Goal: Task Accomplishment & Management: Complete application form

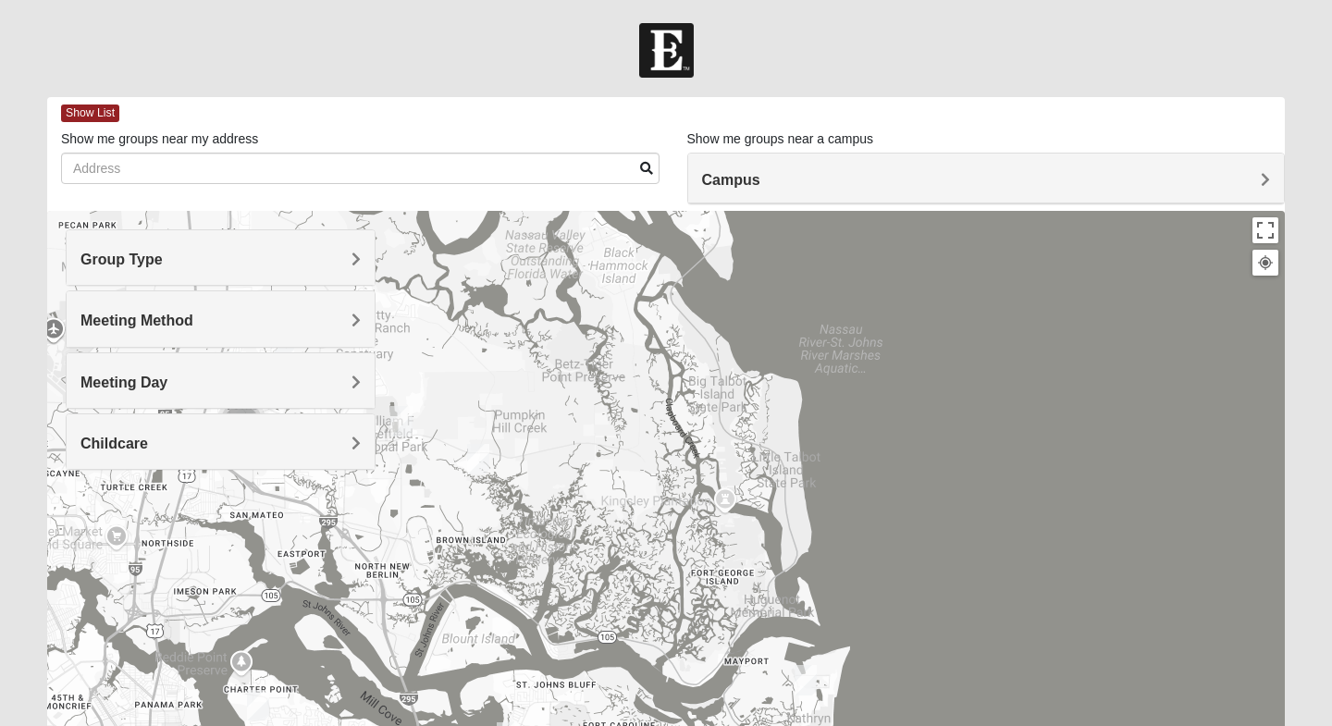
drag, startPoint x: 581, startPoint y: 313, endPoint x: 666, endPoint y: 725, distance: 421.3
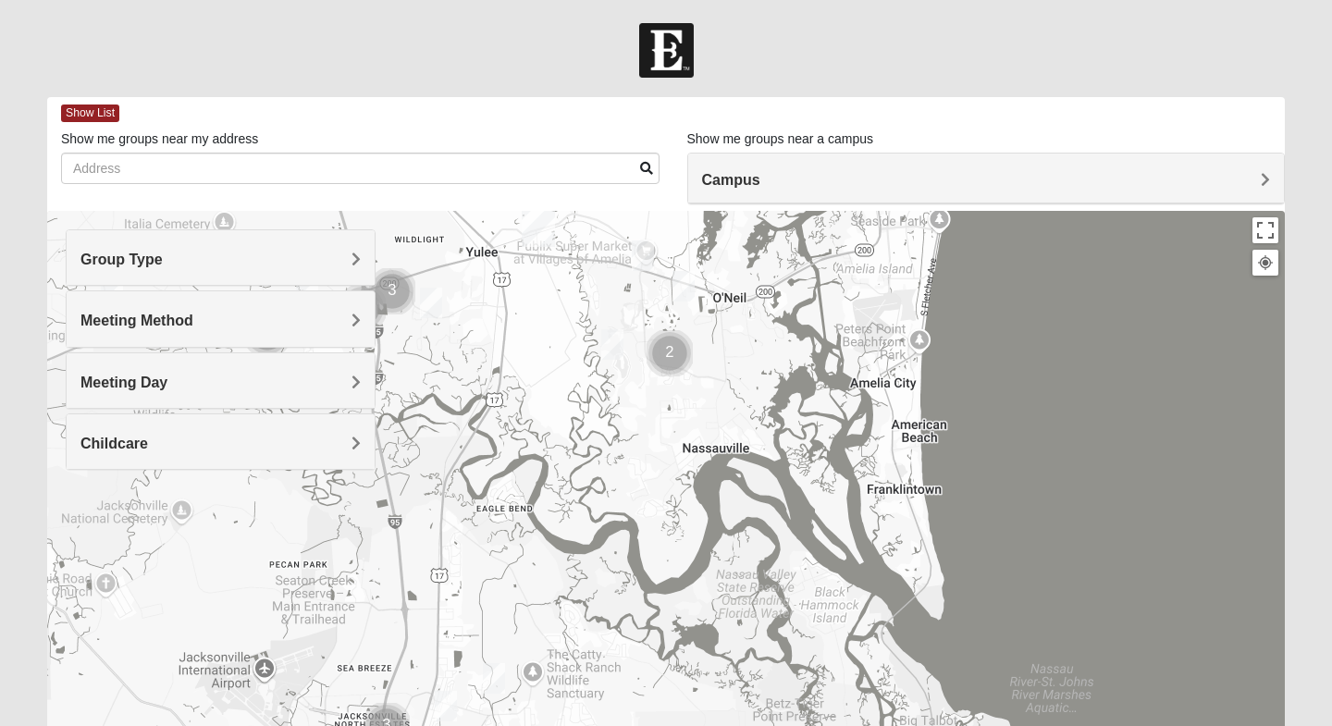
drag, startPoint x: 562, startPoint y: 387, endPoint x: 737, endPoint y: 725, distance: 381.5
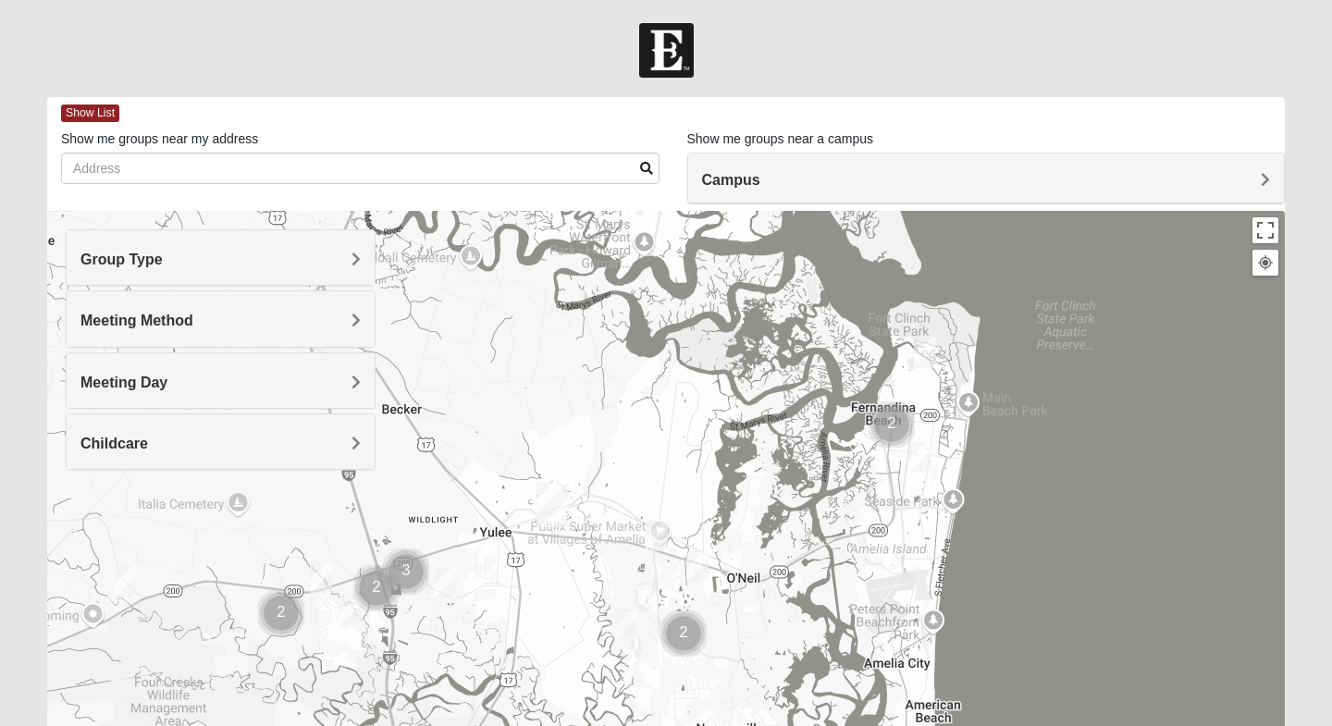
drag, startPoint x: 728, startPoint y: 370, endPoint x: 719, endPoint y: 647, distance: 276.7
click at [719, 647] on div at bounding box center [666, 581] width 1238 height 740
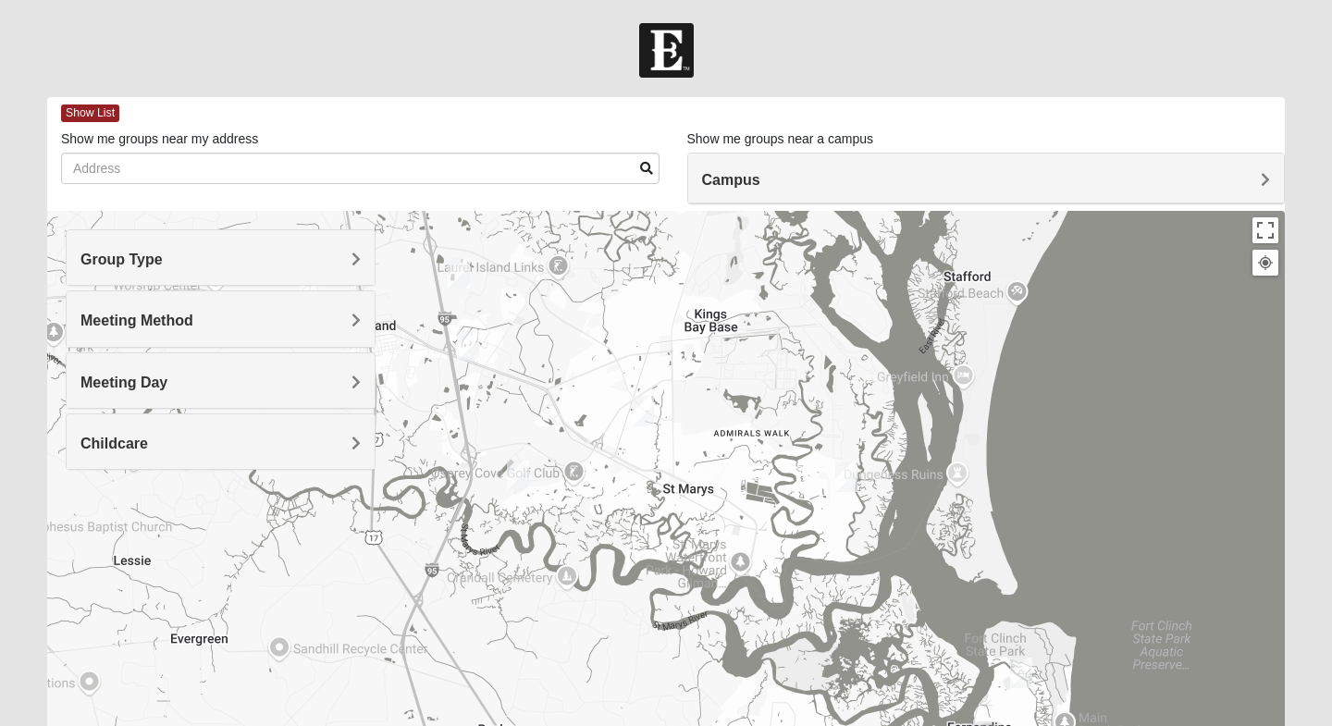
drag, startPoint x: 588, startPoint y: 373, endPoint x: 720, endPoint y: 725, distance: 376.1
click at [720, 722] on div at bounding box center [666, 581] width 1238 height 740
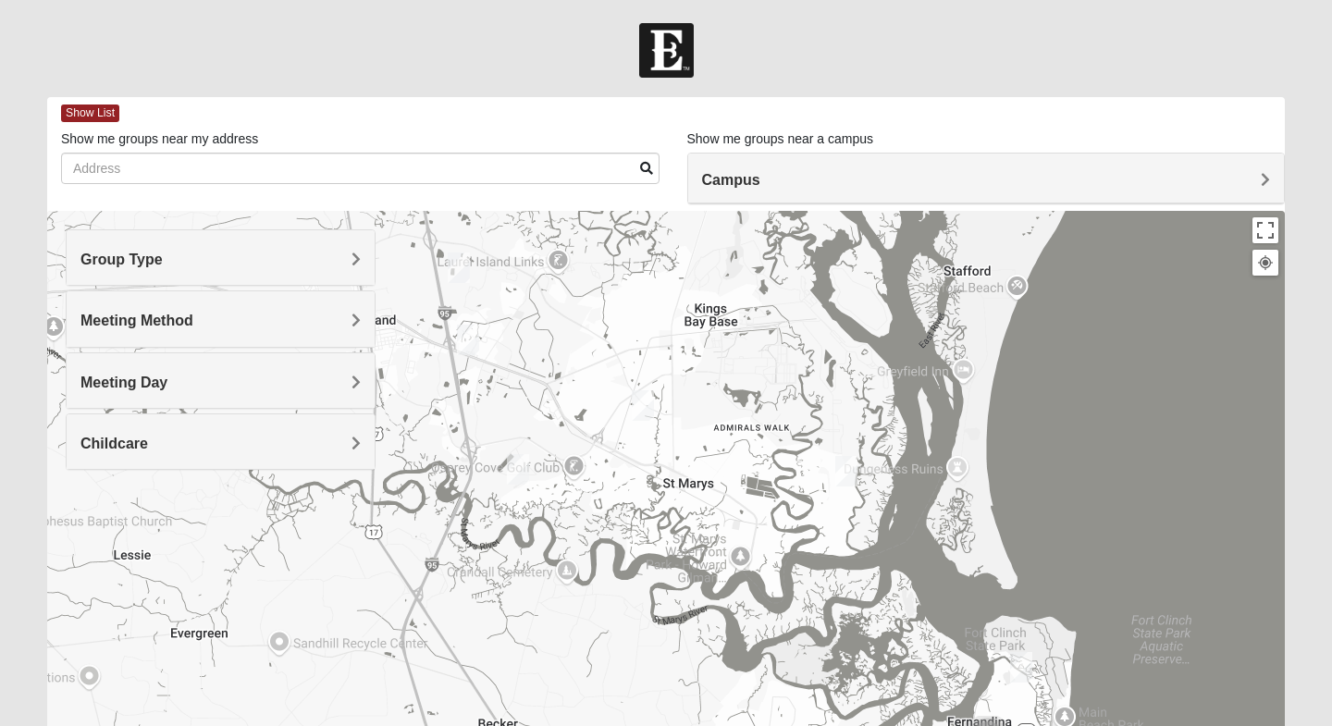
click at [470, 345] on img "Mens Langland 31548" at bounding box center [468, 340] width 22 height 31
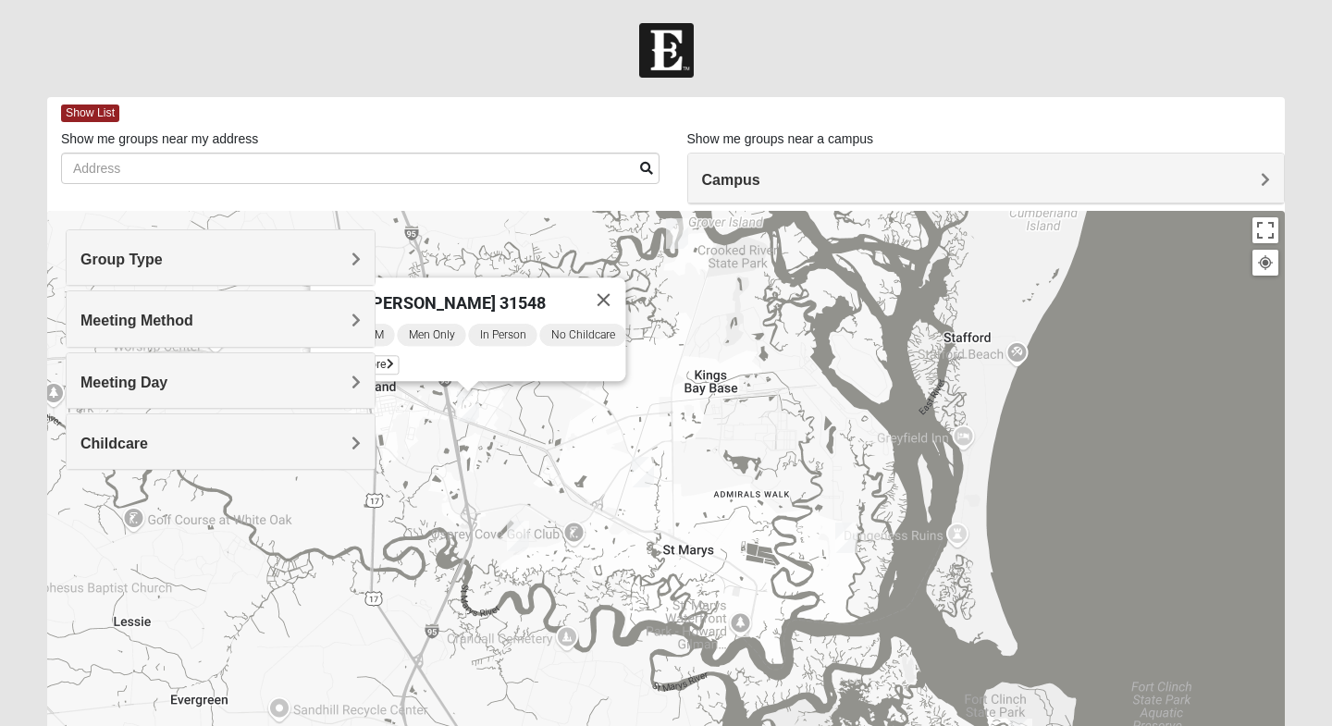
click at [842, 536] on img "Womens Abell 31558" at bounding box center [846, 538] width 22 height 31
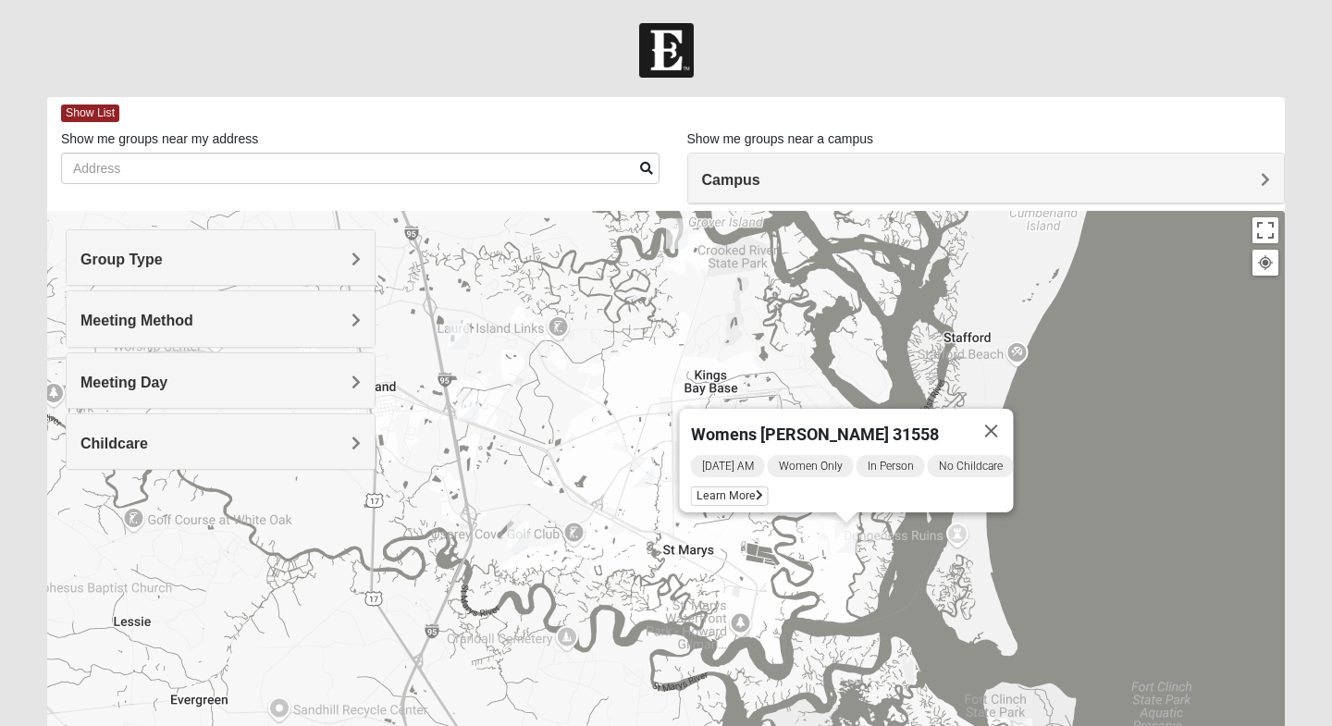
click at [650, 470] on img "Mixed Josh and Janice 31558" at bounding box center [643, 472] width 22 height 31
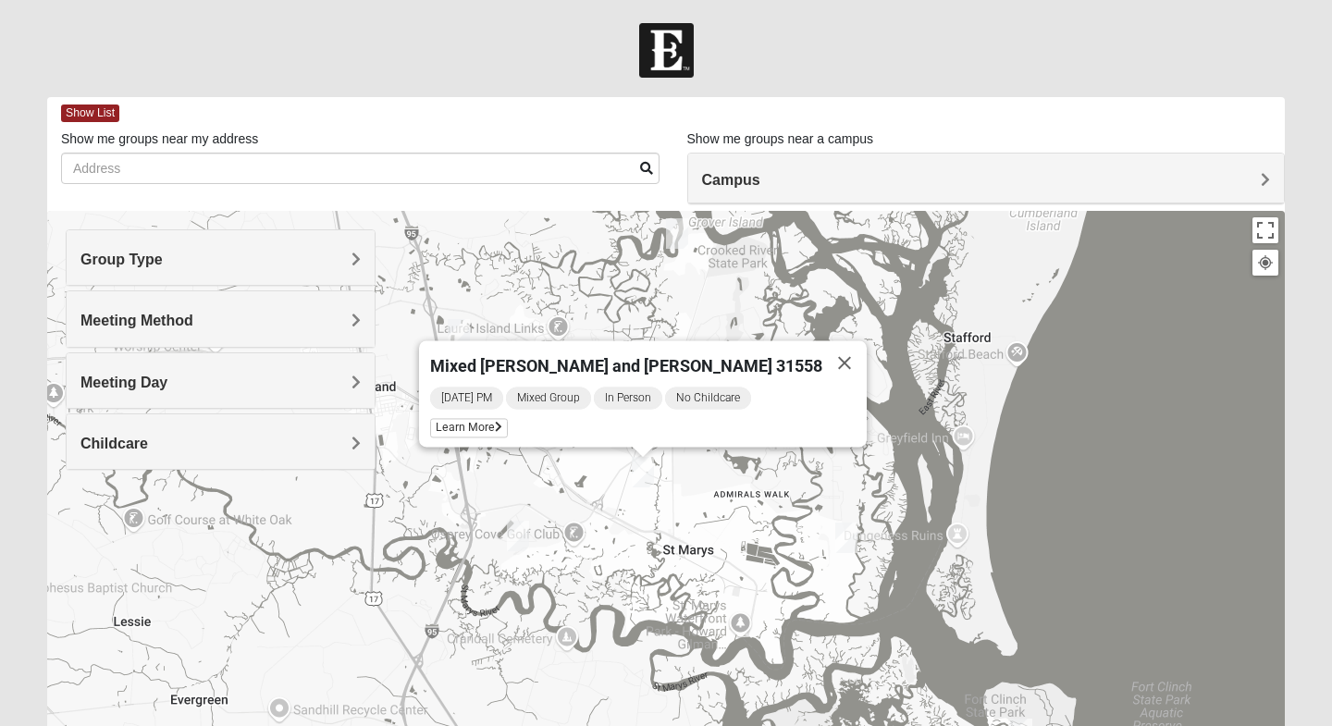
click at [525, 534] on img "Mixed Perreault 31558" at bounding box center [518, 536] width 22 height 31
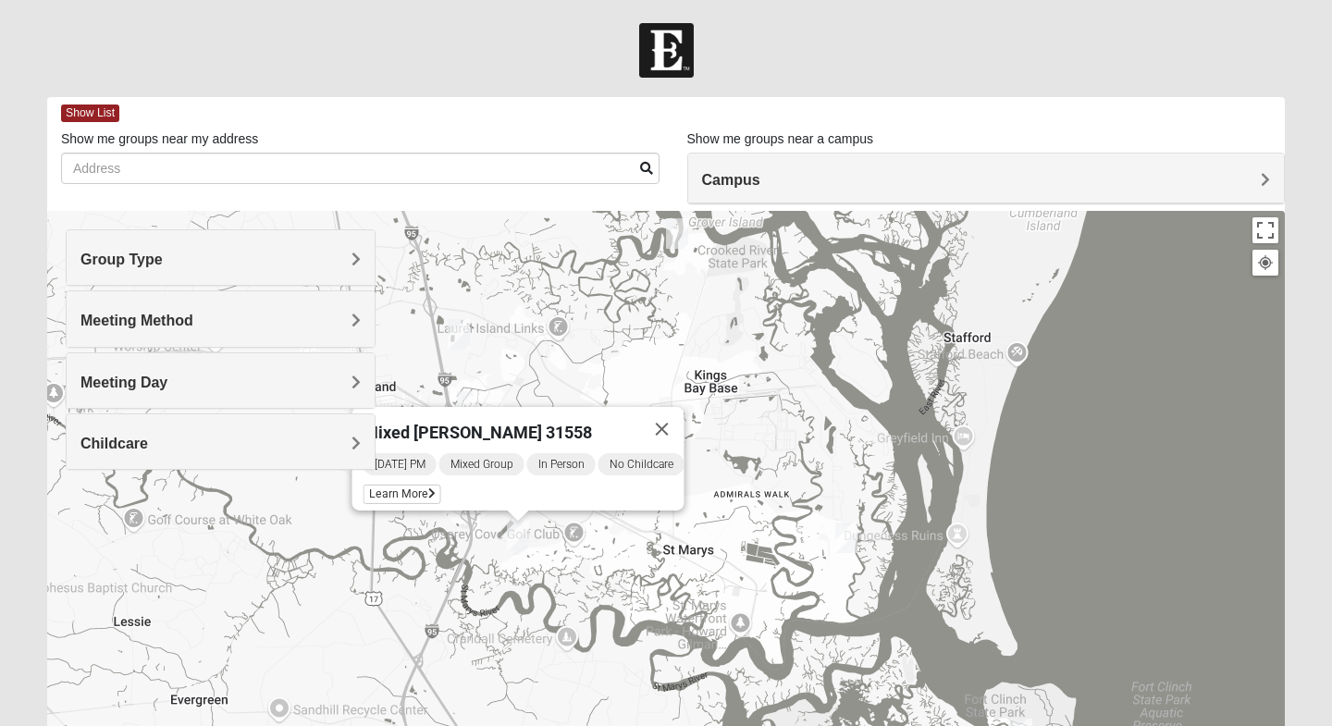
click at [673, 243] on img "Mixed McFarland/Williams 31558" at bounding box center [677, 233] width 22 height 31
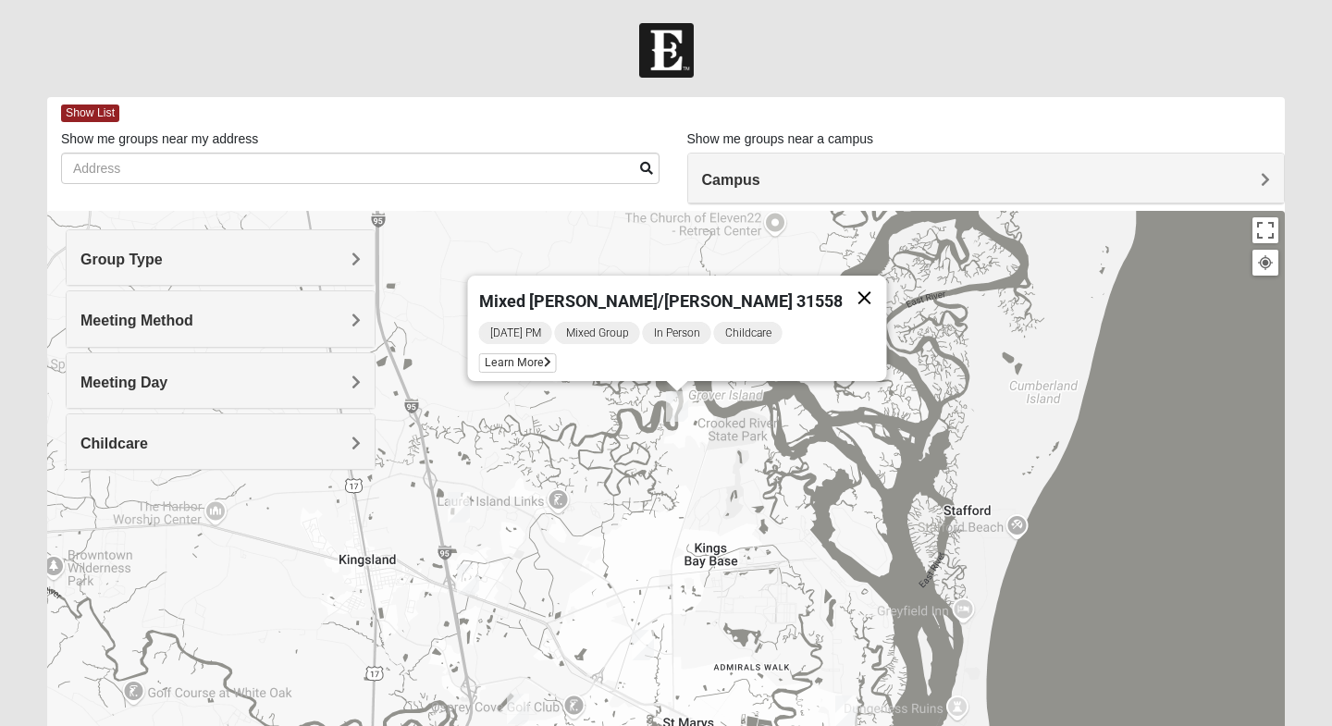
click at [843, 288] on button "Close" at bounding box center [865, 298] width 44 height 44
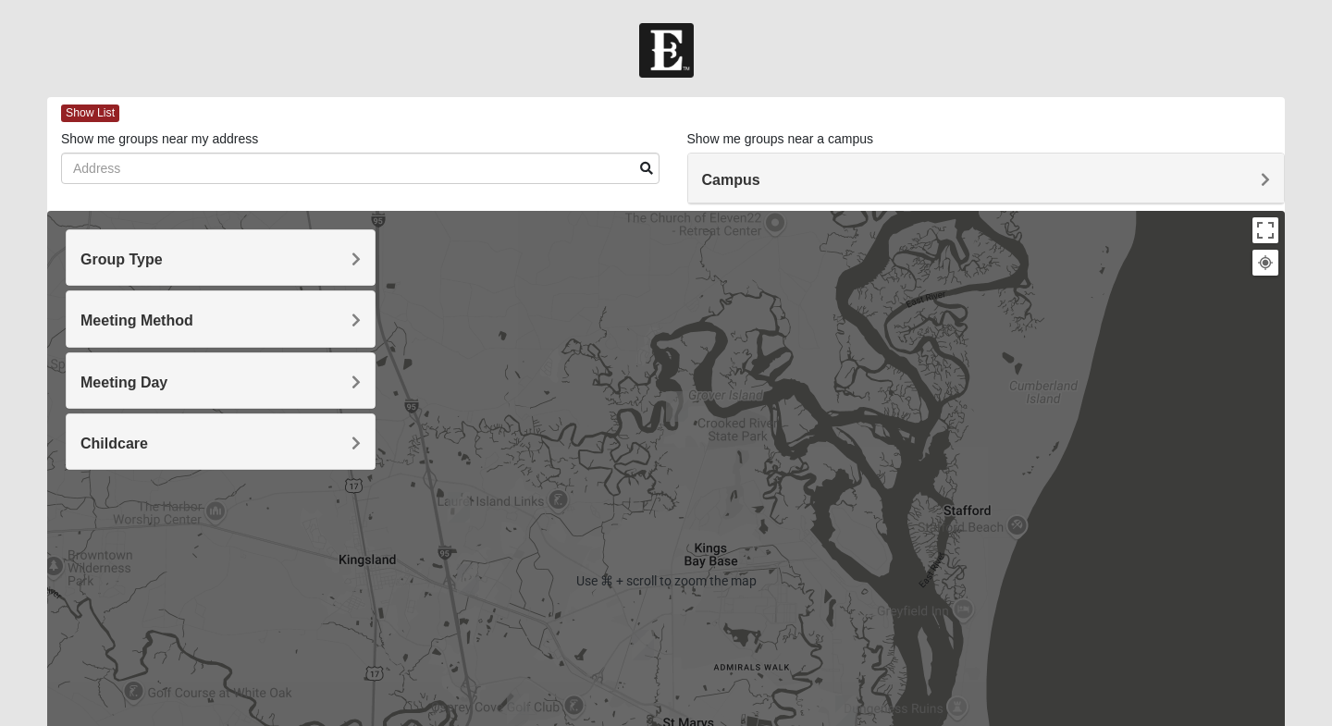
click at [824, 288] on div at bounding box center [666, 581] width 1238 height 740
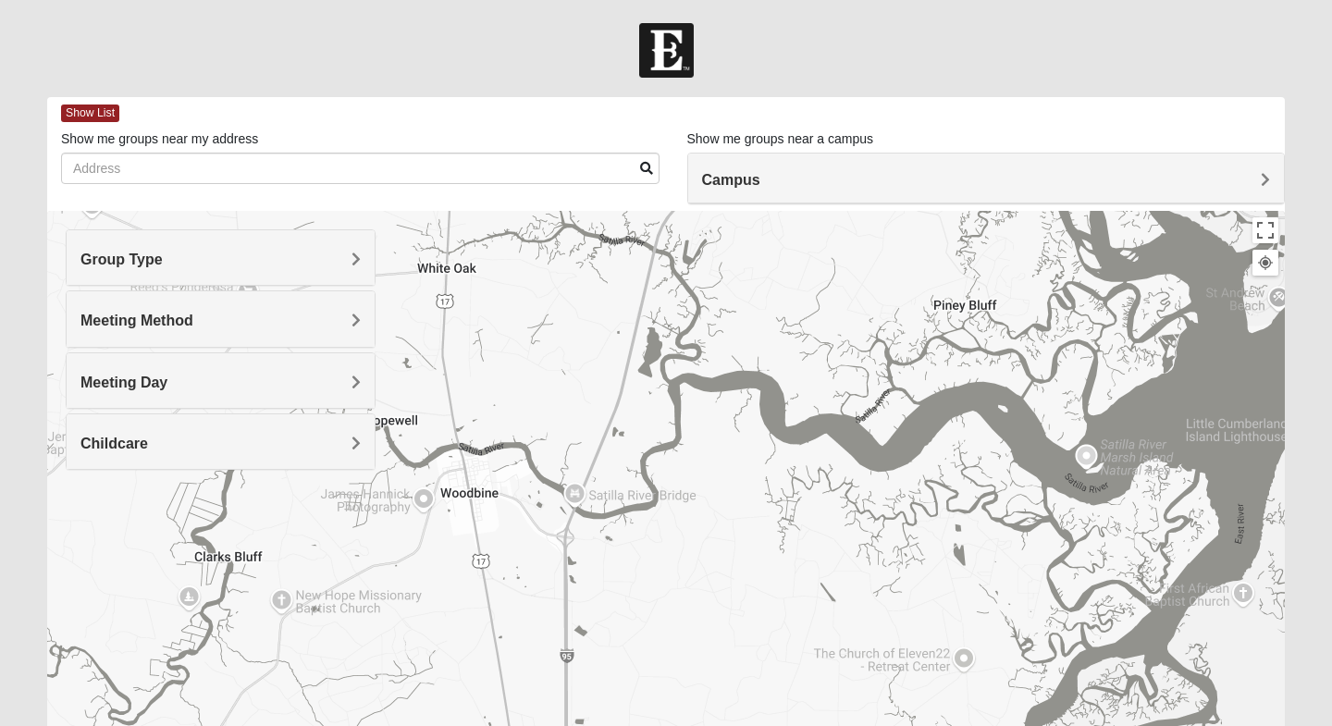
drag, startPoint x: 824, startPoint y: 287, endPoint x: 1018, endPoint y: 725, distance: 479.6
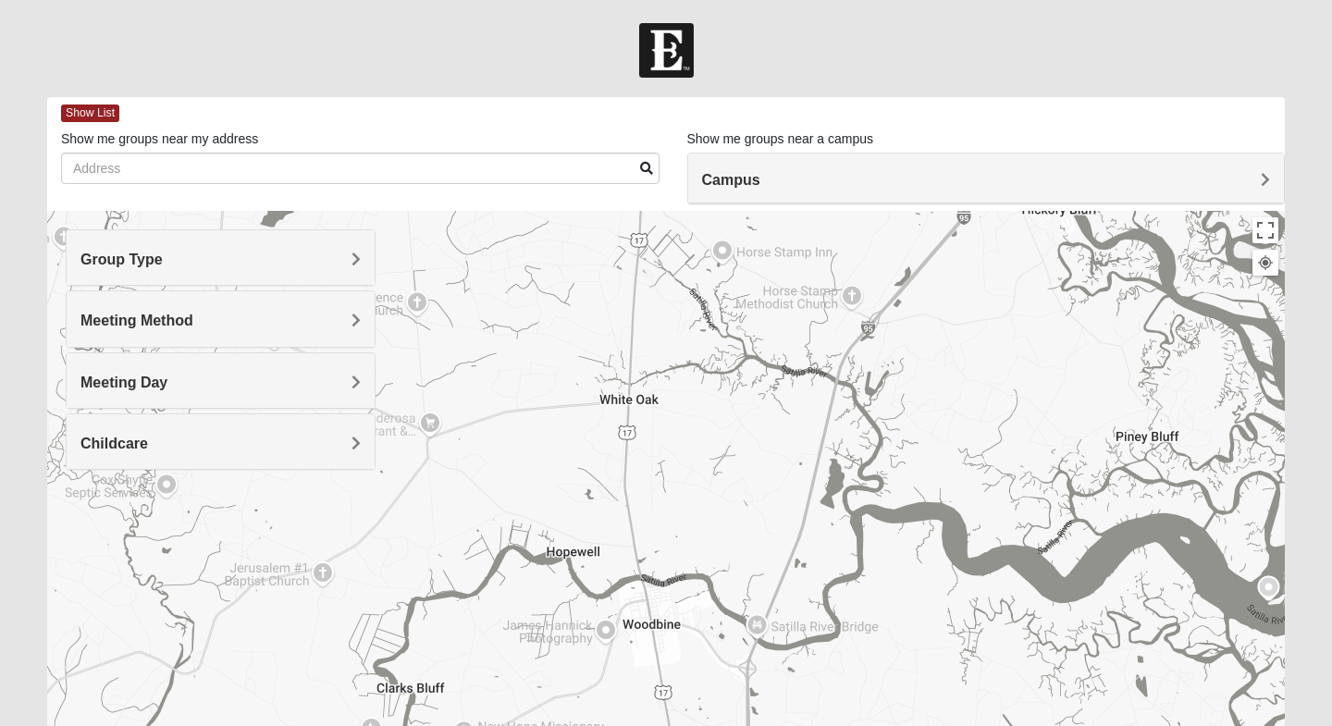
drag, startPoint x: 879, startPoint y: 516, endPoint x: 1065, endPoint y: 609, distance: 207.7
click at [1065, 609] on div at bounding box center [666, 581] width 1238 height 740
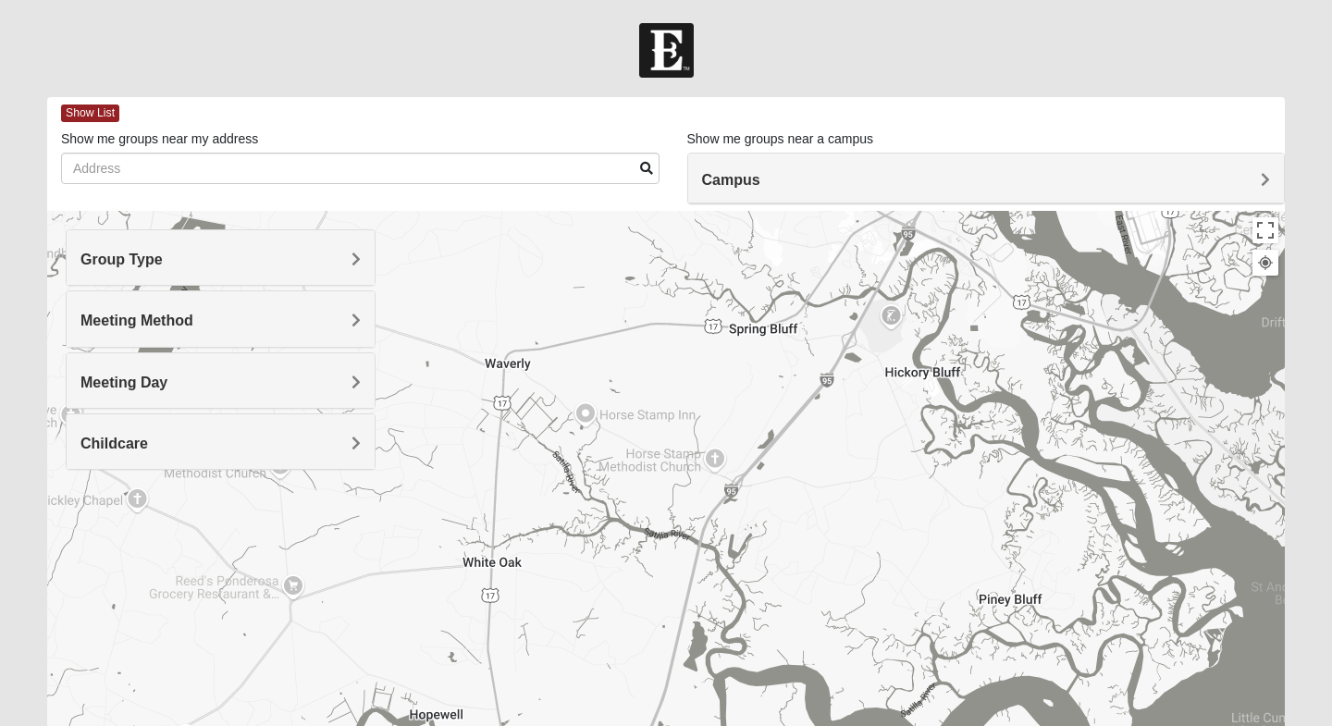
drag, startPoint x: 709, startPoint y: 512, endPoint x: 498, endPoint y: 720, distance: 295.7
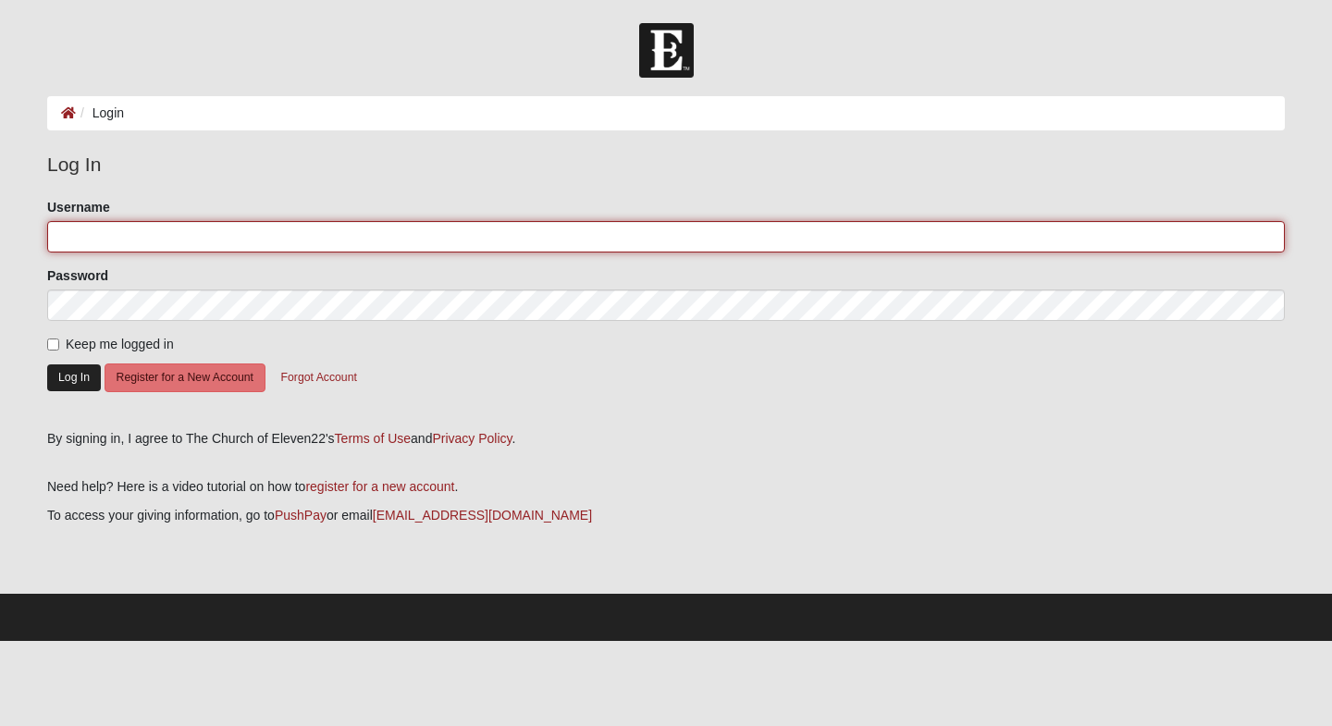
type input "ckhead"
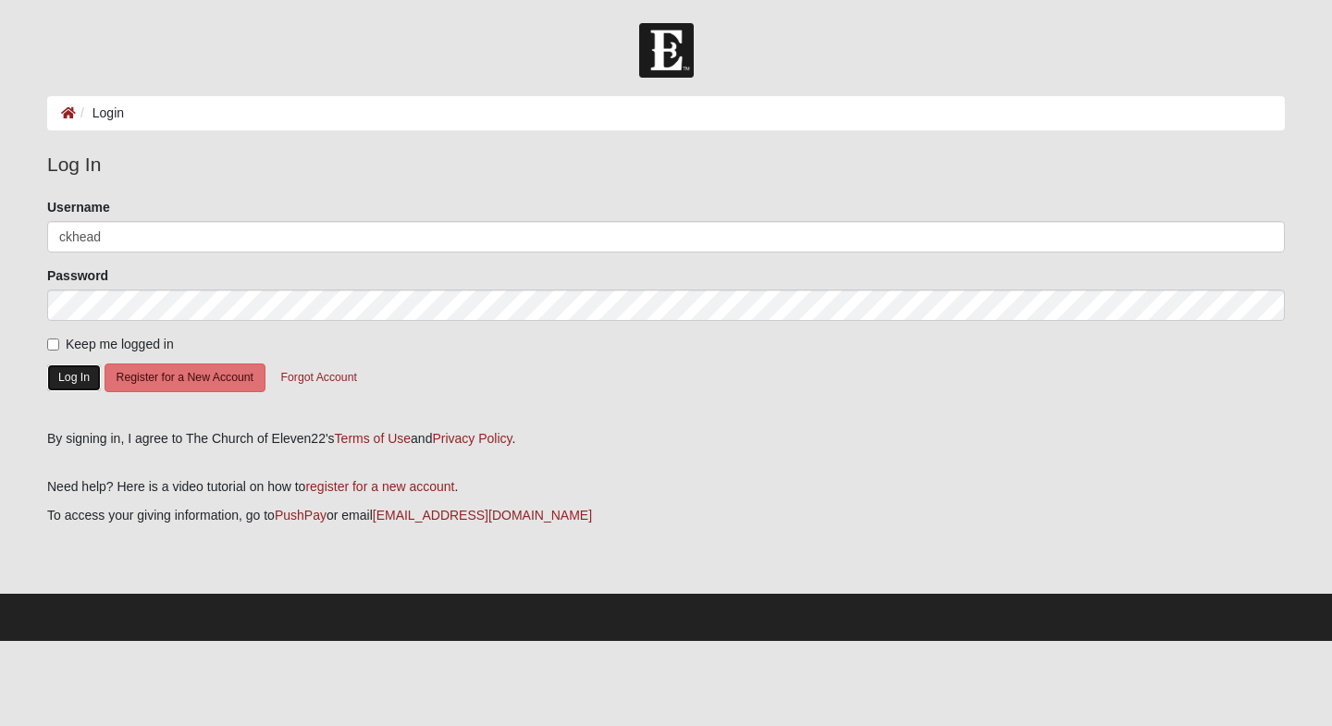
click at [59, 379] on button "Log In" at bounding box center [74, 377] width 54 height 27
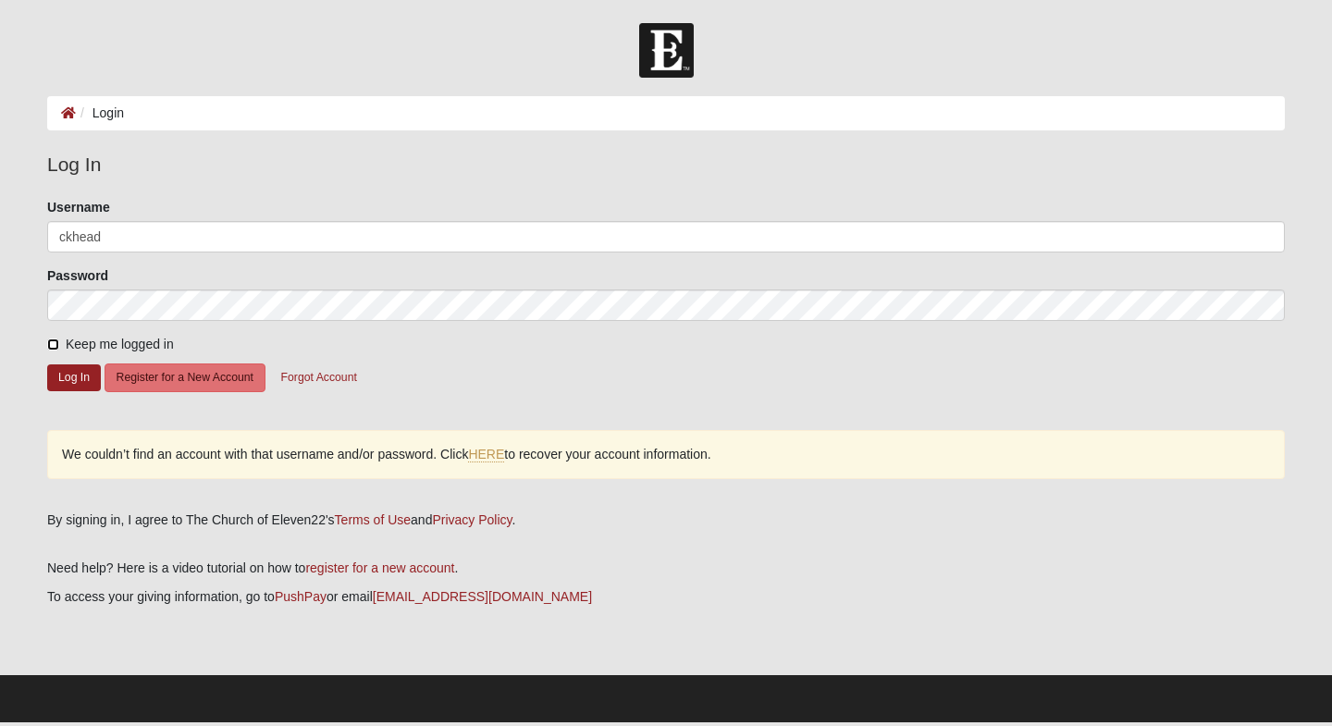
click at [58, 343] on input "Keep me logged in" at bounding box center [53, 345] width 12 height 12
checkbox input "true"
click at [84, 379] on button "Log In" at bounding box center [74, 377] width 54 height 27
click at [85, 384] on button "Log In" at bounding box center [74, 377] width 54 height 27
